Goal: Information Seeking & Learning: Check status

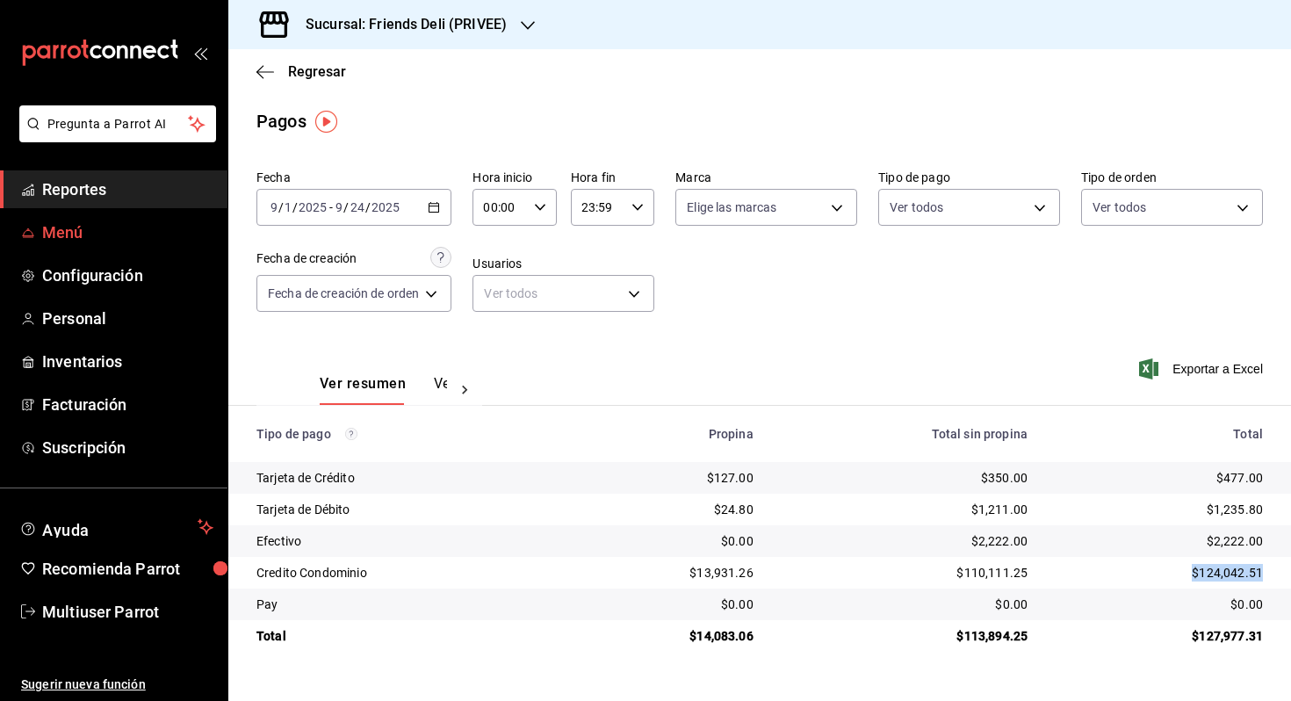
click at [88, 220] on span "Menú" at bounding box center [127, 232] width 171 height 24
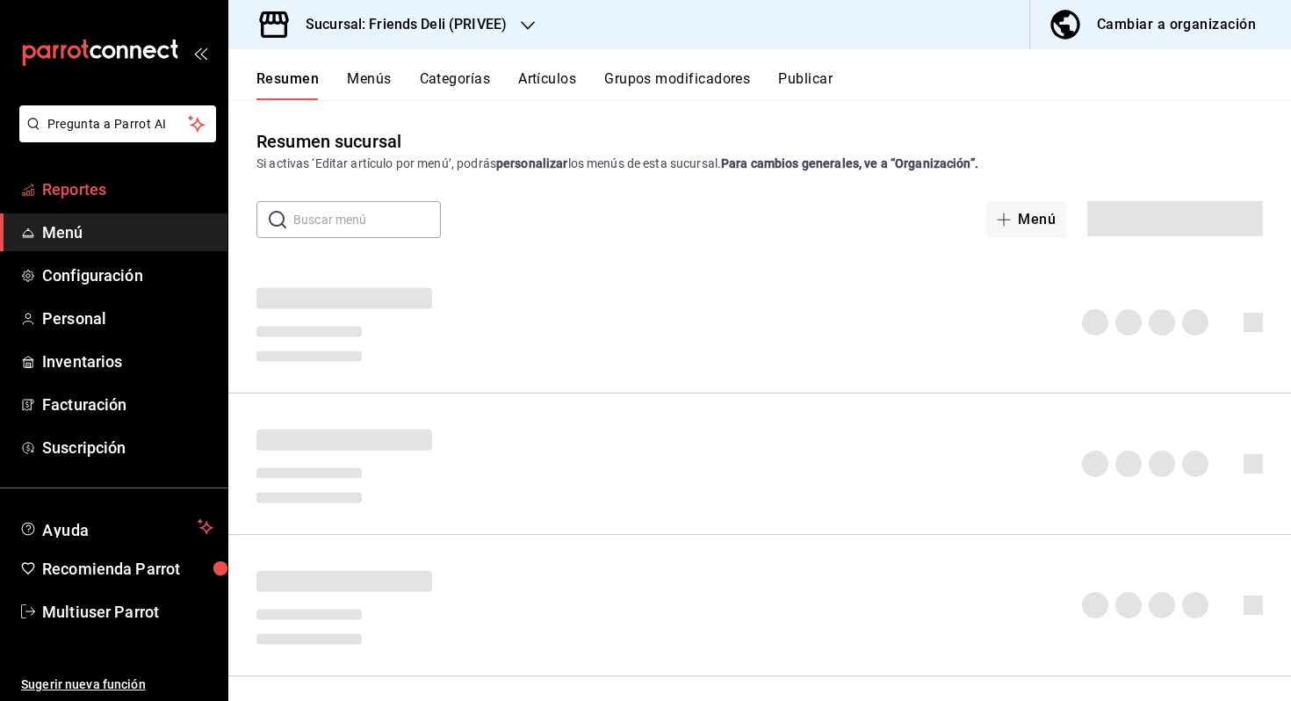
click at [106, 197] on span "Reportes" at bounding box center [127, 189] width 171 height 24
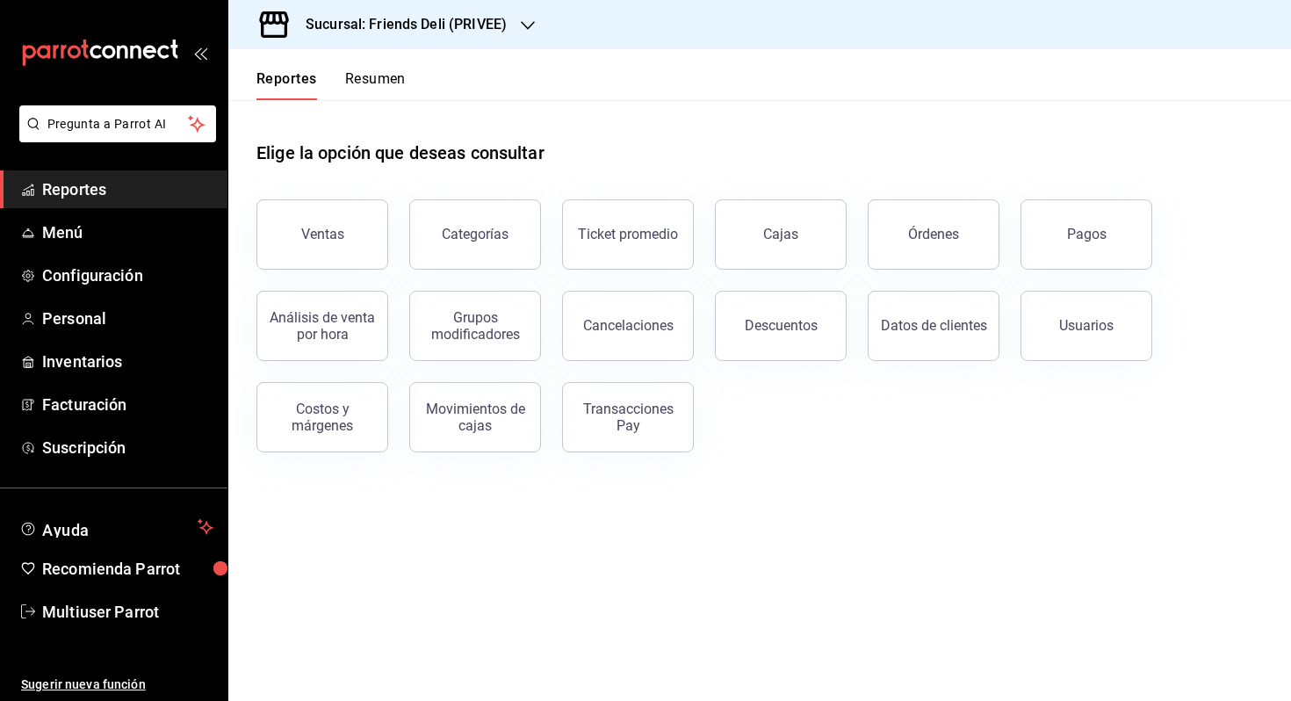
click at [389, 79] on button "Resumen" at bounding box center [375, 85] width 61 height 30
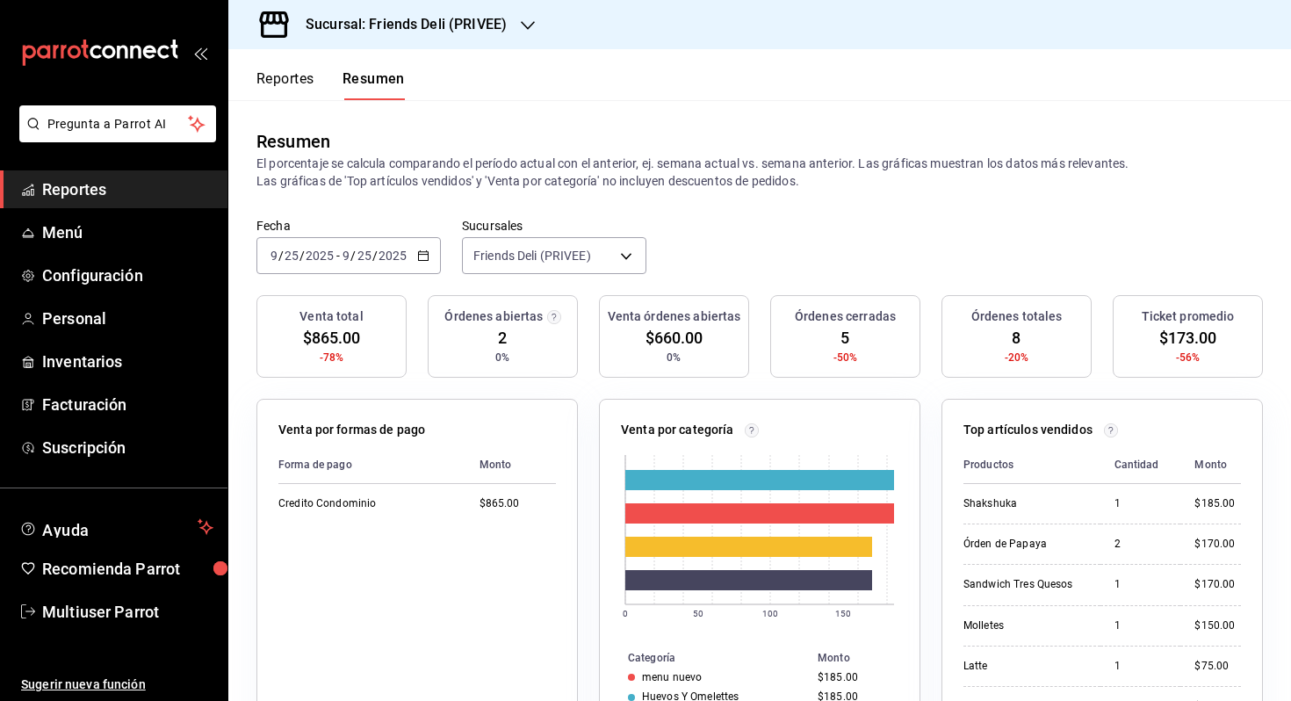
click at [401, 253] on input "2025" at bounding box center [393, 256] width 30 height 14
click at [381, 313] on span "Hoy" at bounding box center [339, 309] width 136 height 18
click at [548, 258] on body "Pregunta a Parrot AI Reportes Menú Configuración Personal Inventarios Facturaci…" at bounding box center [645, 350] width 1291 height 701
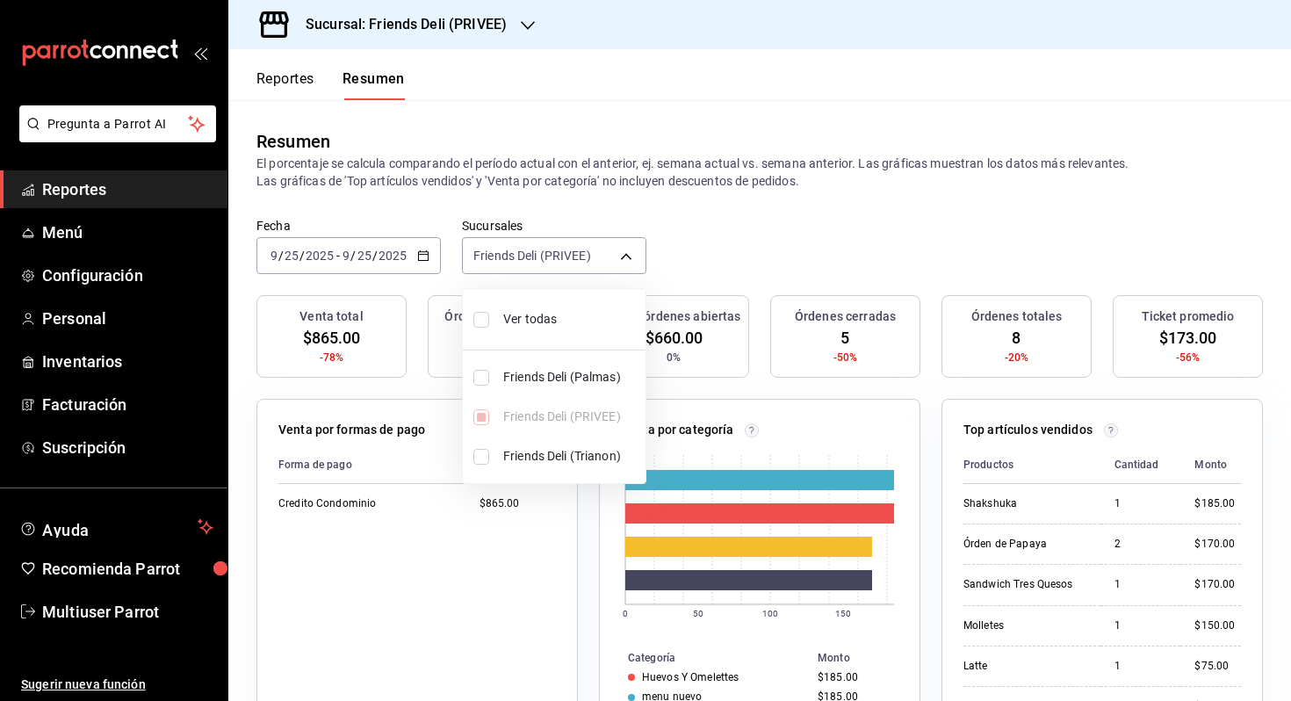
click at [551, 329] on li "Ver todas" at bounding box center [554, 319] width 183 height 47
type input "[object Object],[object Object],[object Object]"
checkbox input "true"
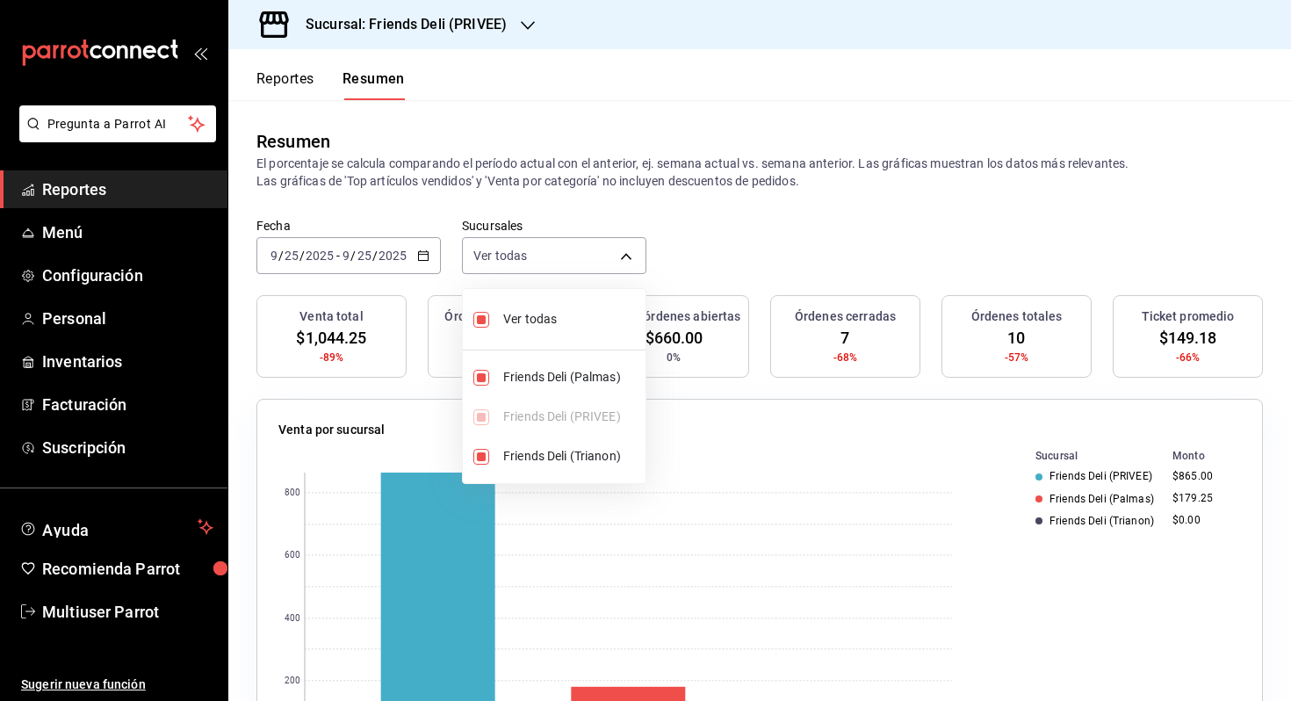
click at [710, 290] on div at bounding box center [645, 350] width 1291 height 701
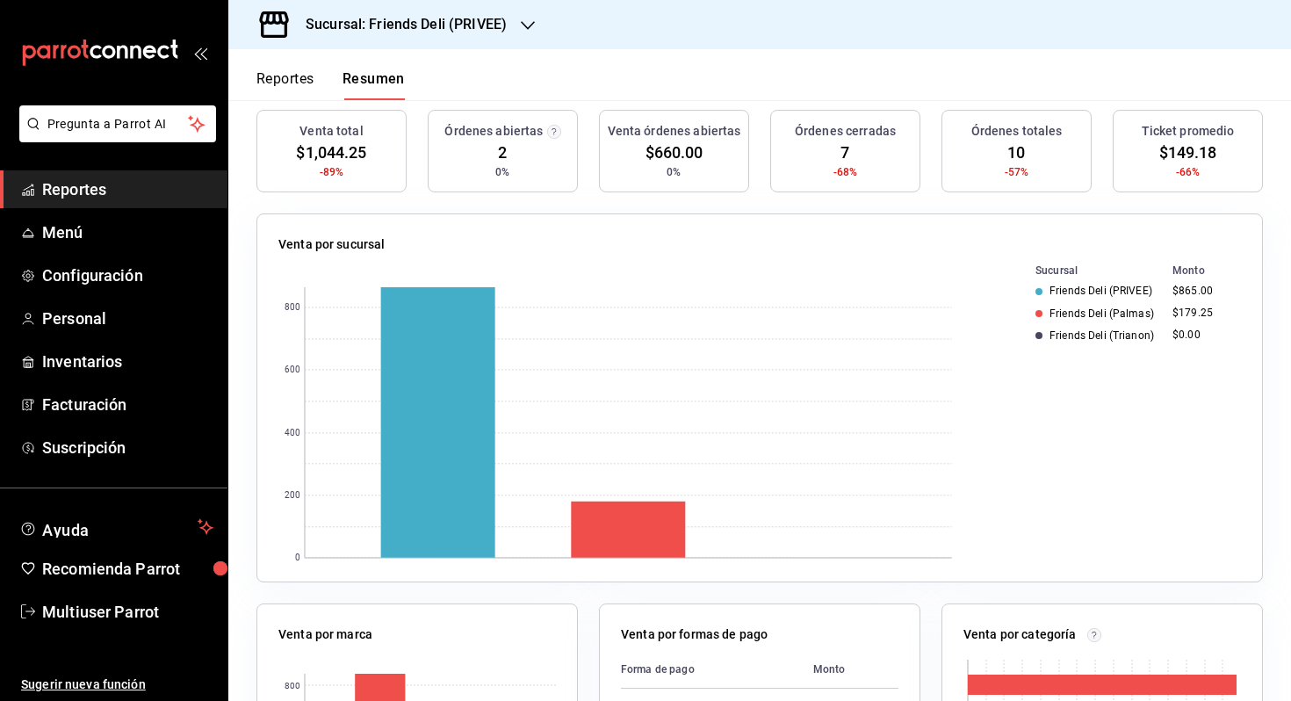
scroll to position [228, 0]
